Goal: Check status: Check status

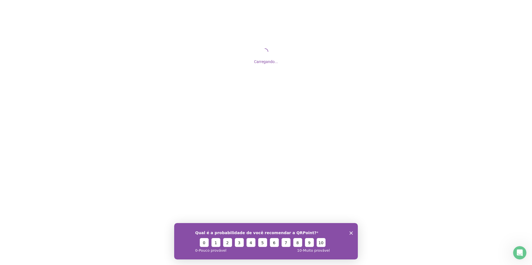
click at [350, 233] on icon "Encerrar pesquisa" at bounding box center [350, 232] width 3 height 3
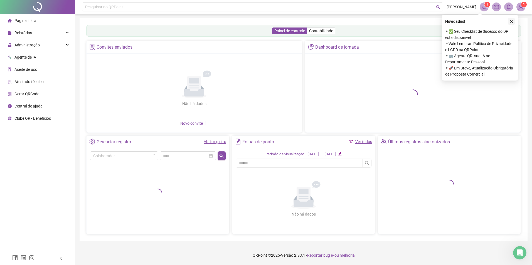
click at [512, 22] on icon "close" at bounding box center [511, 21] width 4 height 4
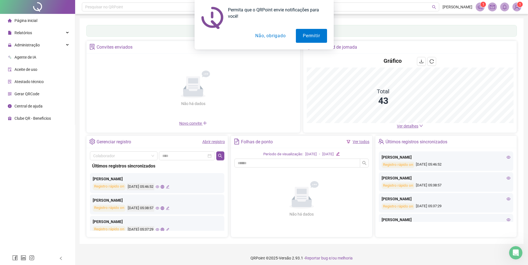
click at [277, 35] on button "Não, obrigado" at bounding box center [270, 36] width 44 height 14
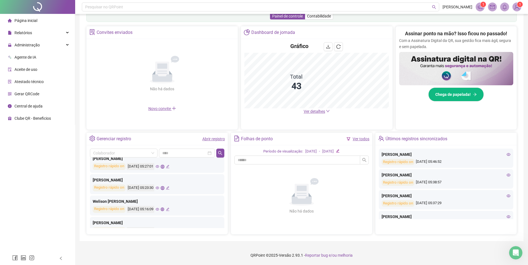
scroll to position [83, 0]
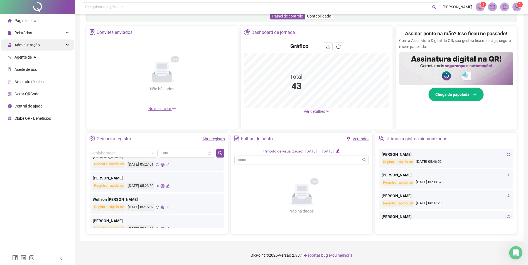
click at [29, 41] on span "Administração" at bounding box center [24, 45] width 32 height 11
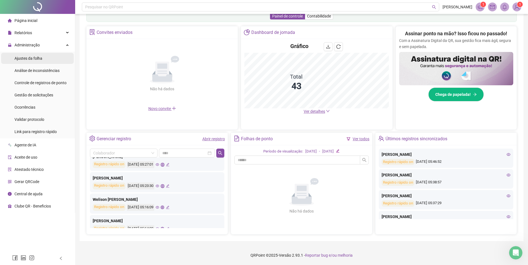
click at [44, 60] on li "Ajustes da folha" at bounding box center [37, 58] width 73 height 11
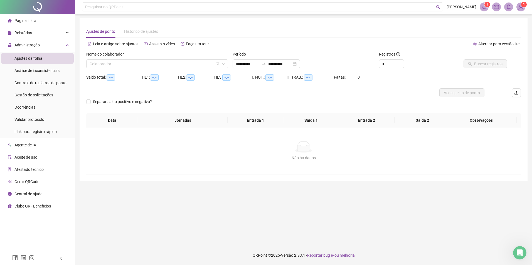
type input "**********"
click at [121, 63] on input "search" at bounding box center [155, 64] width 130 height 8
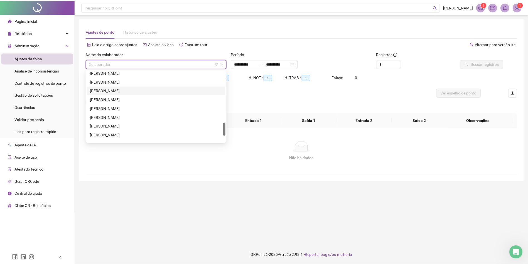
scroll to position [312, 0]
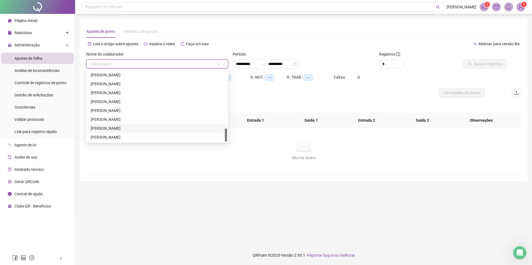
click at [142, 127] on div "[PERSON_NAME]" at bounding box center [157, 128] width 133 height 6
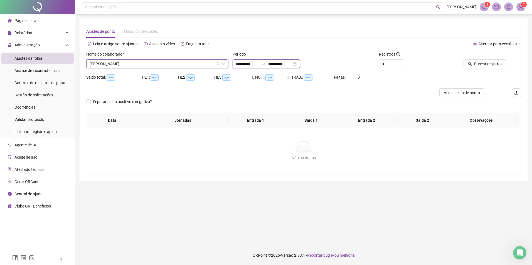
click at [238, 63] on input "**********" at bounding box center [247, 64] width 23 height 6
click at [240, 65] on input "**********" at bounding box center [247, 64] width 23 height 6
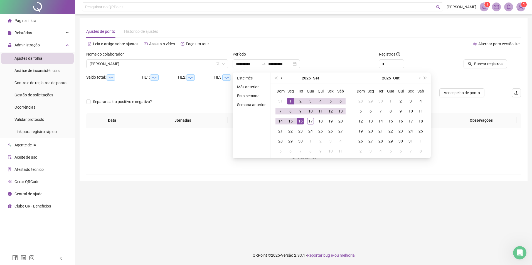
click at [280, 77] on button "prev-year" at bounding box center [282, 78] width 6 height 11
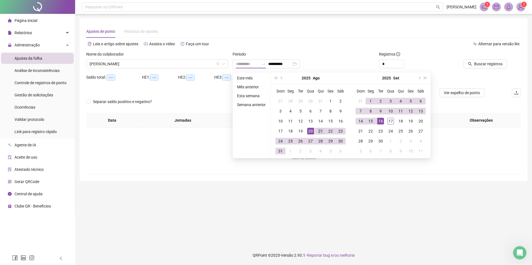
type input "**********"
click at [320, 132] on div "21" at bounding box center [320, 131] width 7 height 7
type input "**********"
click at [418, 122] on div "20" at bounding box center [420, 121] width 7 height 7
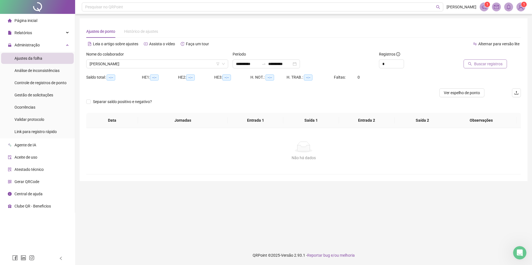
click at [488, 65] on span "Buscar registros" at bounding box center [488, 64] width 28 height 6
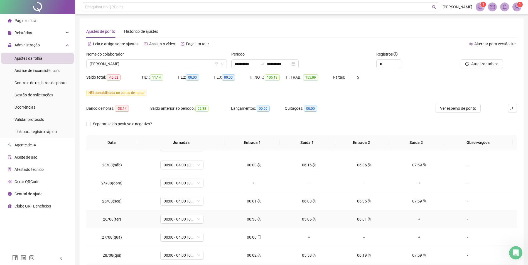
scroll to position [0, 0]
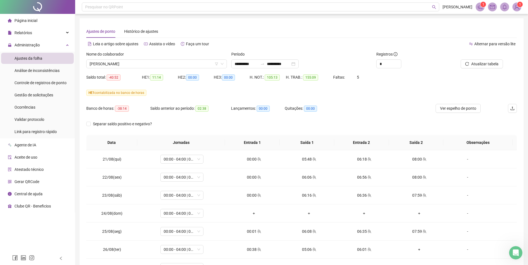
click at [394, 84] on div "Saldo total: -40:52 HE 1: 11:14 HE 2: 00:00 HE 3: 00:00 H. NOT.: 105:13 H. TRAB…" at bounding box center [301, 81] width 430 height 16
click at [398, 93] on div "HE 1 contabilizada no banco de horas" at bounding box center [301, 93] width 430 height 6
drag, startPoint x: 280, startPoint y: 77, endPoint x: 267, endPoint y: 77, distance: 12.8
click at [267, 77] on div "H. NOT.: 105:13" at bounding box center [268, 77] width 36 height 6
click at [320, 91] on div "HE 1 contabilizada no banco de horas" at bounding box center [301, 93] width 430 height 6
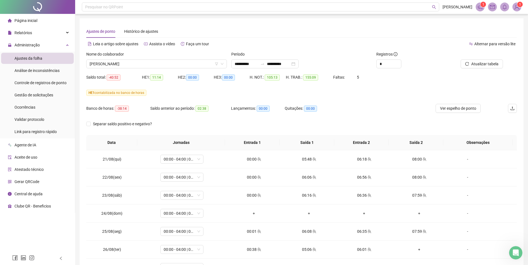
click at [403, 96] on div "HE 1 contabilizada no banco de horas" at bounding box center [301, 93] width 430 height 6
click at [393, 94] on div "HE 1 contabilizada no banco de horas" at bounding box center [301, 93] width 430 height 6
click at [370, 103] on div "HE 1 contabilizada no banco de horas" at bounding box center [301, 96] width 430 height 16
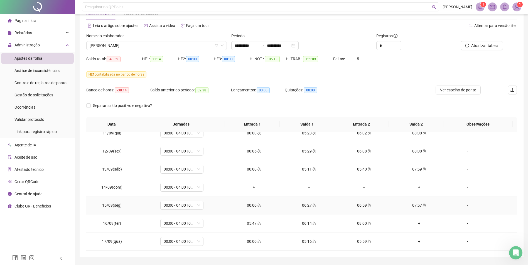
scroll to position [34, 0]
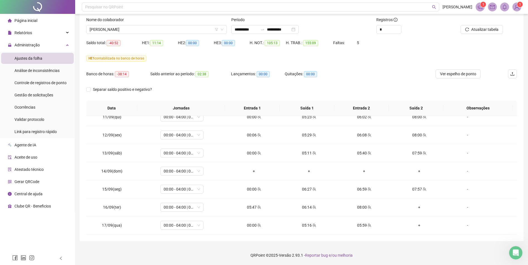
click at [376, 75] on div "Banco de horas: -38:14 Saldo anterior ao período: 02:38 Lançamentos: 00:00 Quit…" at bounding box center [247, 78] width 323 height 16
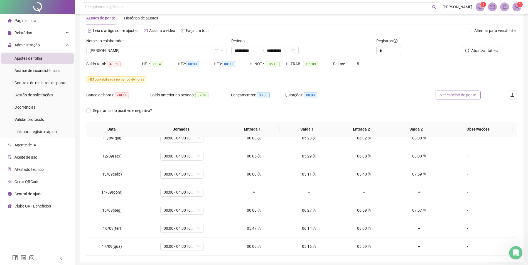
scroll to position [0, 0]
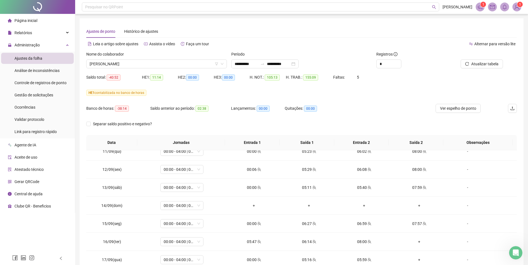
click at [413, 96] on div "HE 1 contabilizada no banco de horas" at bounding box center [301, 92] width 430 height 9
click at [422, 97] on div "HE 1 contabilizada no banco de horas" at bounding box center [301, 96] width 430 height 16
click at [352, 108] on div "Banco de horas: -38:14 Saldo anterior ao período: 02:38 Lançamentos: 00:00 Quit…" at bounding box center [247, 112] width 323 height 16
click at [359, 108] on div "Banco de horas: -38:14 Saldo anterior ao período: 02:38 Lançamentos: 00:00 Quit…" at bounding box center [247, 112] width 323 height 16
